Goal: Find specific page/section: Find specific page/section

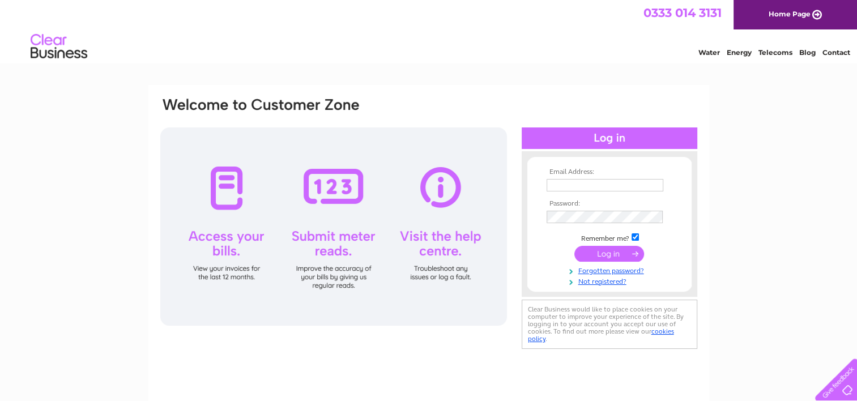
type input "accounts@cafecognito.co.uk"
click at [594, 254] on input "submit" at bounding box center [609, 254] width 70 height 16
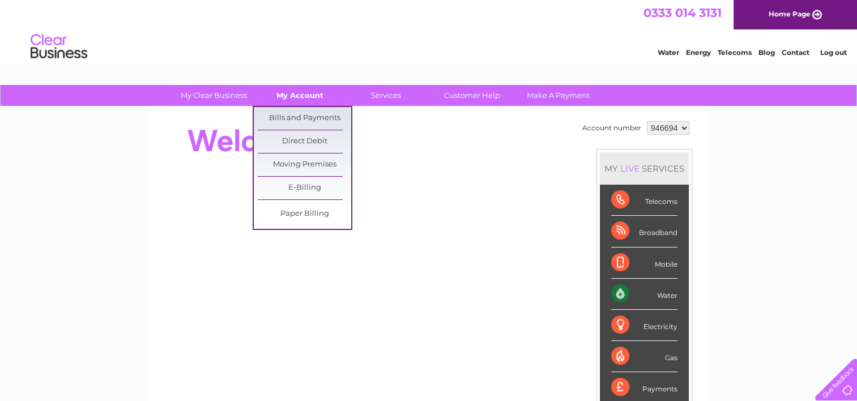
click at [312, 99] on link "My Account" at bounding box center [299, 95] width 93 height 21
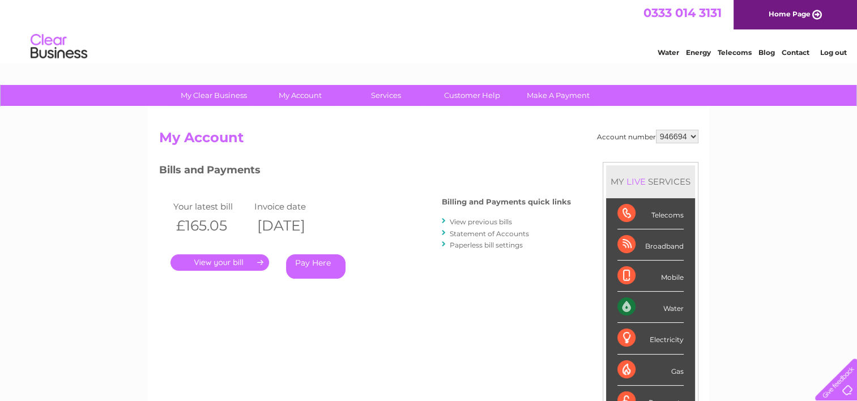
click at [252, 259] on link "." at bounding box center [219, 262] width 99 height 16
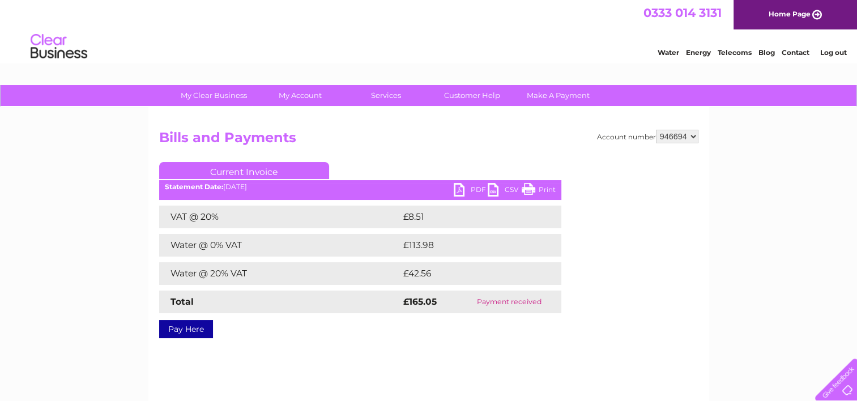
click at [464, 191] on link "PDF" at bounding box center [470, 191] width 34 height 16
